Goal: Task Accomplishment & Management: Use online tool/utility

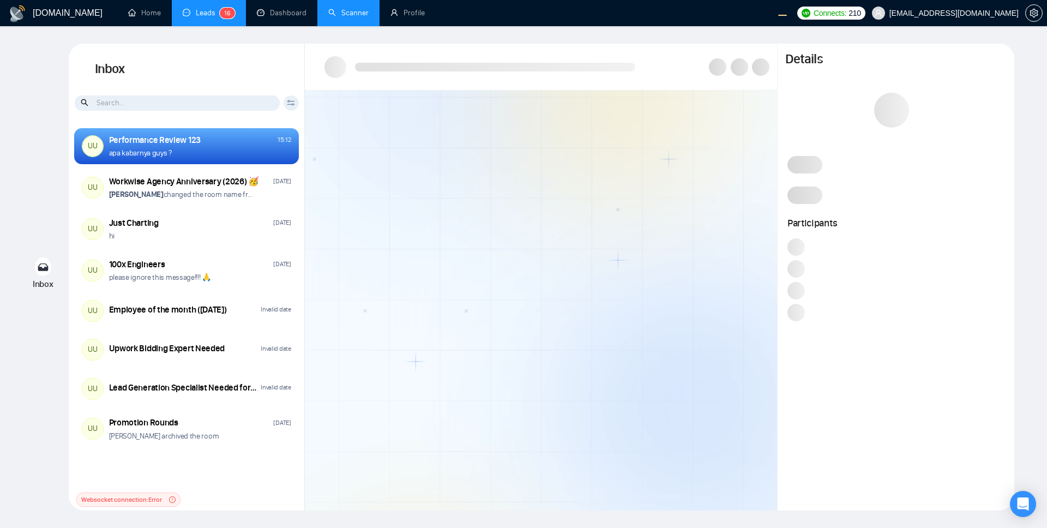
click at [341, 11] on link "Scanner" at bounding box center [348, 12] width 40 height 9
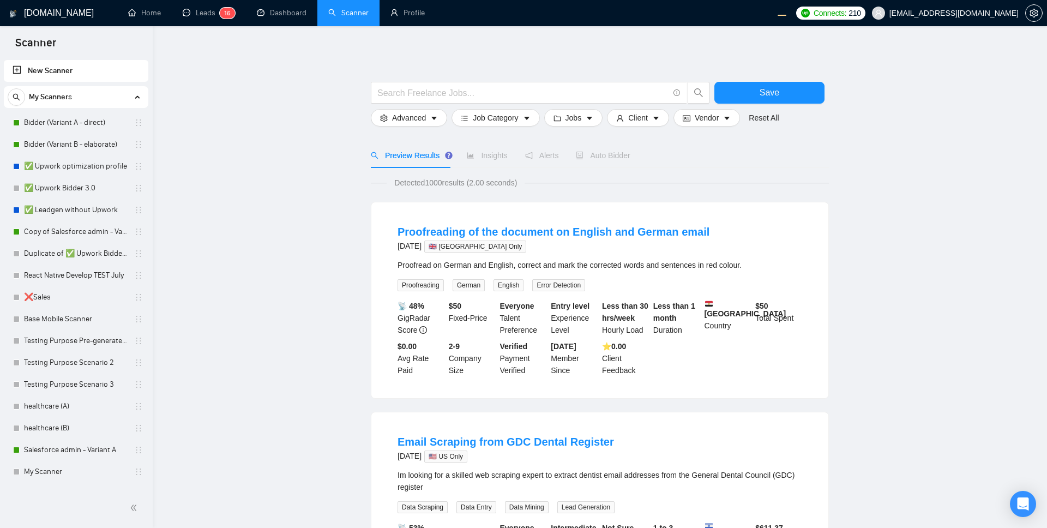
click at [38, 73] on link "New Scanner" at bounding box center [76, 71] width 127 height 22
click at [395, 88] on input "text" at bounding box center [522, 93] width 291 height 14
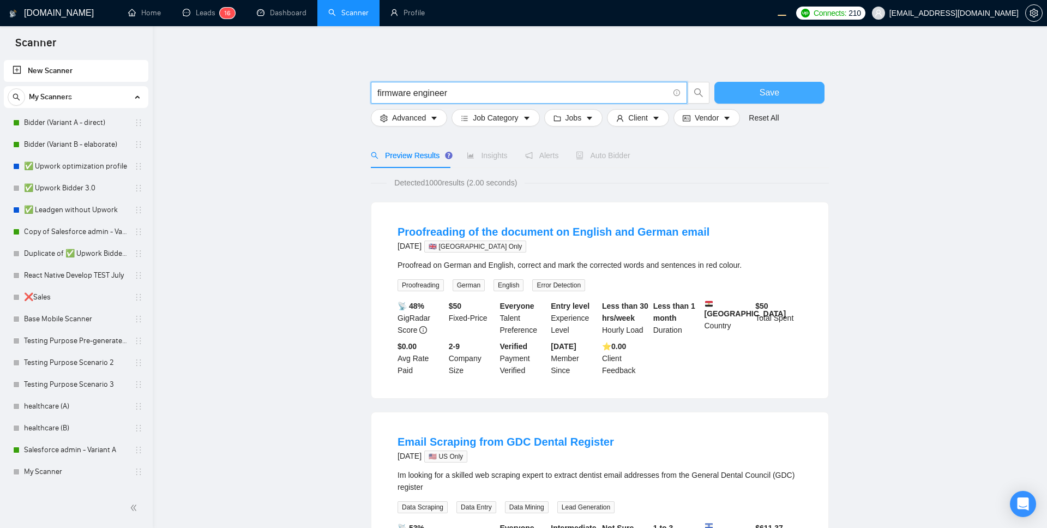
type input "firmware engineer"
click at [766, 92] on span "Save" at bounding box center [769, 93] width 20 height 14
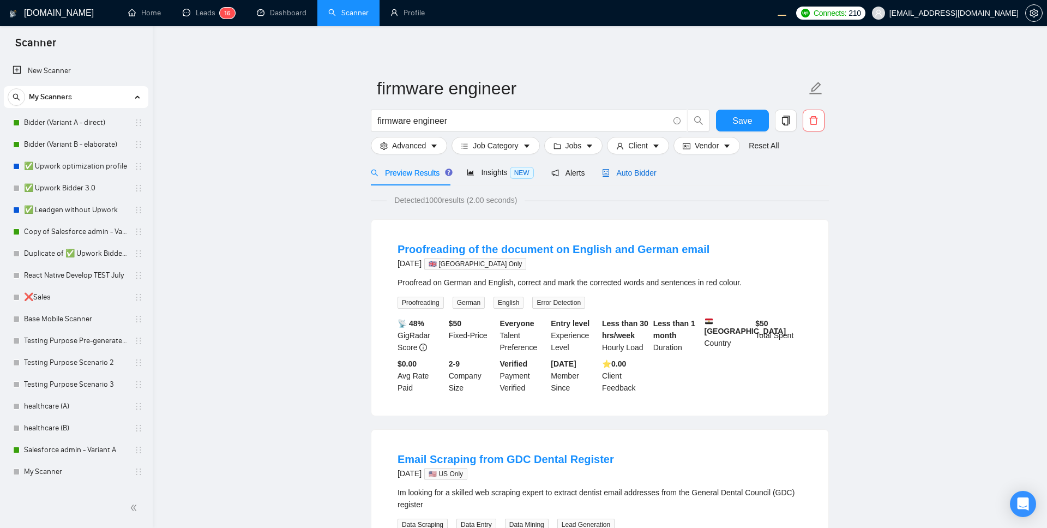
click at [633, 171] on span "Auto Bidder" at bounding box center [629, 172] width 54 height 9
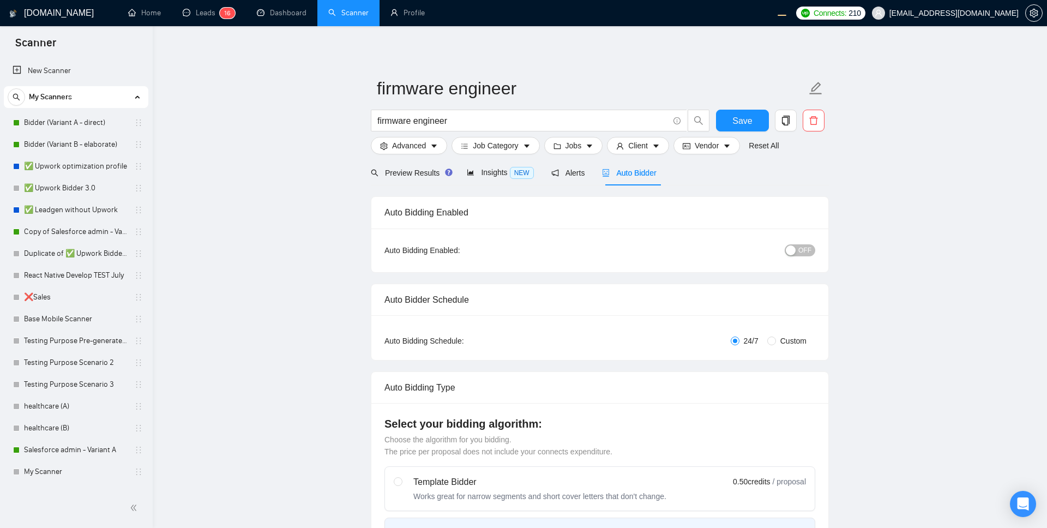
click at [790, 252] on div "button" at bounding box center [790, 250] width 10 height 10
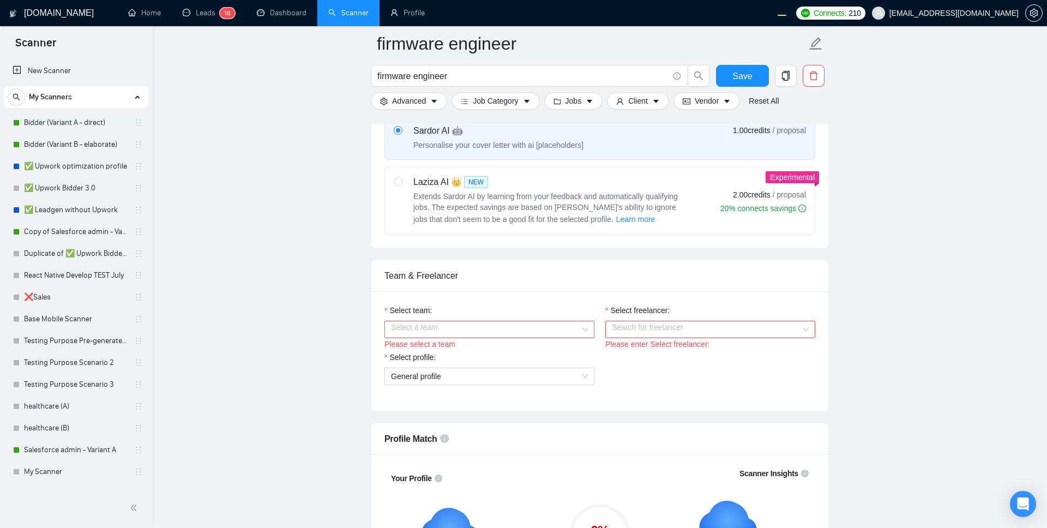
scroll to position [439, 0]
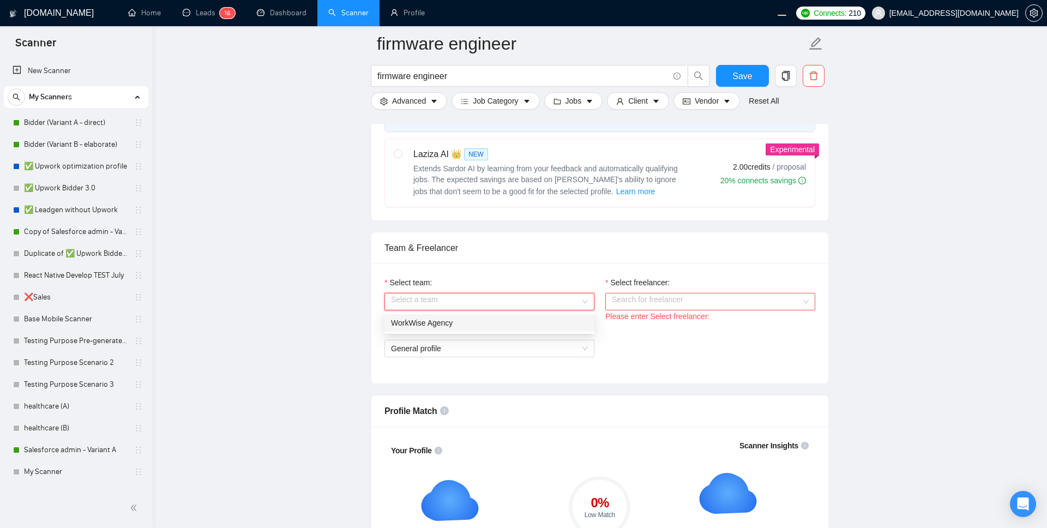
click at [514, 300] on input "Select team:" at bounding box center [485, 301] width 189 height 16
click at [469, 327] on div "WorkWise Agency" at bounding box center [489, 323] width 197 height 12
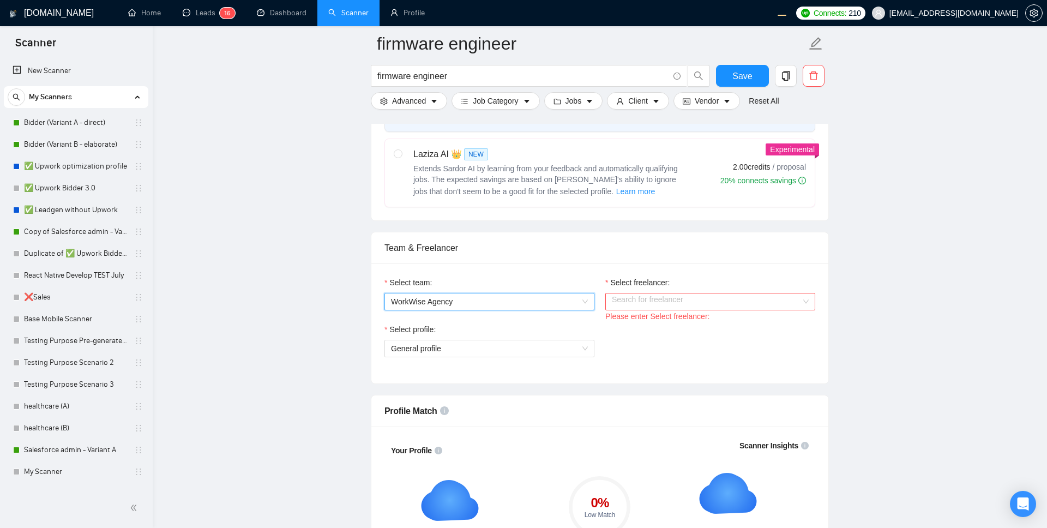
click at [649, 305] on input "Select freelancer:" at bounding box center [706, 301] width 189 height 16
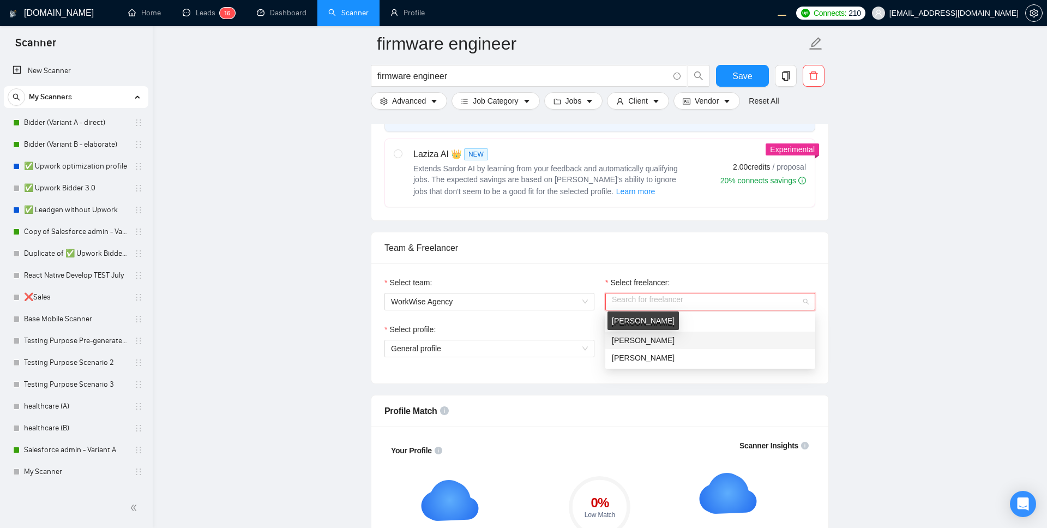
click at [657, 337] on span "Olena Zhuravska" at bounding box center [643, 340] width 63 height 9
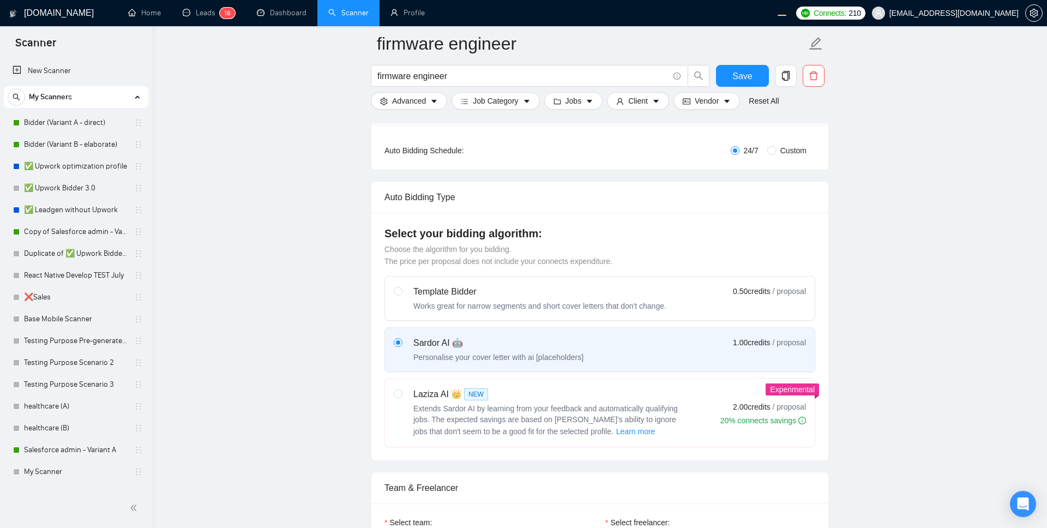
scroll to position [0, 0]
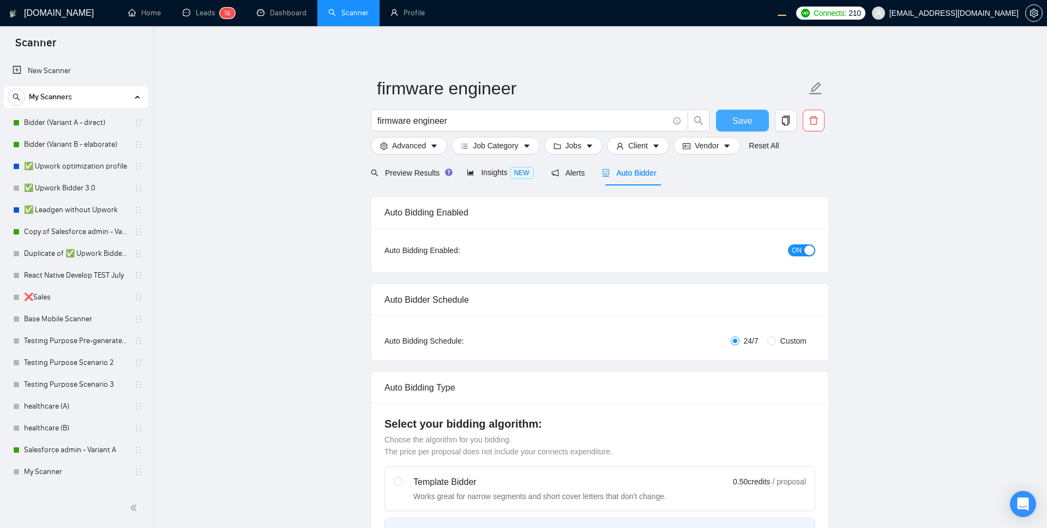
click at [736, 122] on span "Save" at bounding box center [742, 121] width 20 height 14
click at [810, 124] on icon "delete" at bounding box center [813, 120] width 8 height 9
click at [802, 175] on span "Yes" at bounding box center [800, 176] width 13 height 12
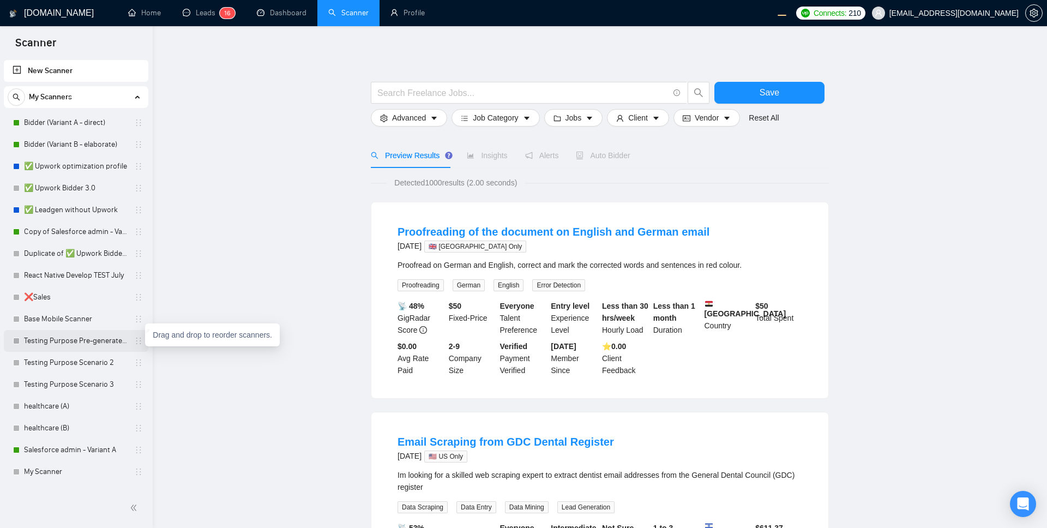
scroll to position [16, 0]
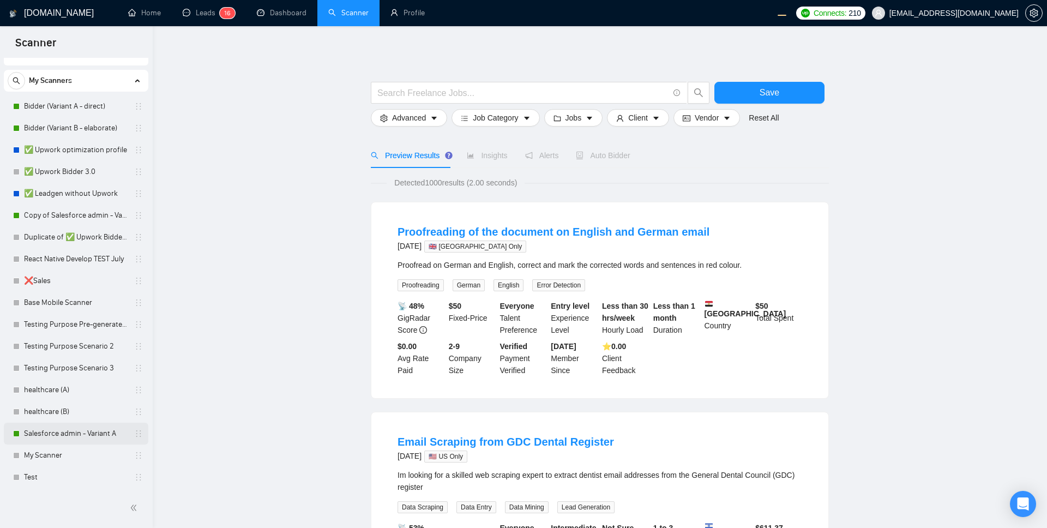
click at [76, 436] on link "Salesforce admin - Variant A" at bounding box center [76, 433] width 104 height 22
